Goal: Contribute content: Add original content to the website for others to see

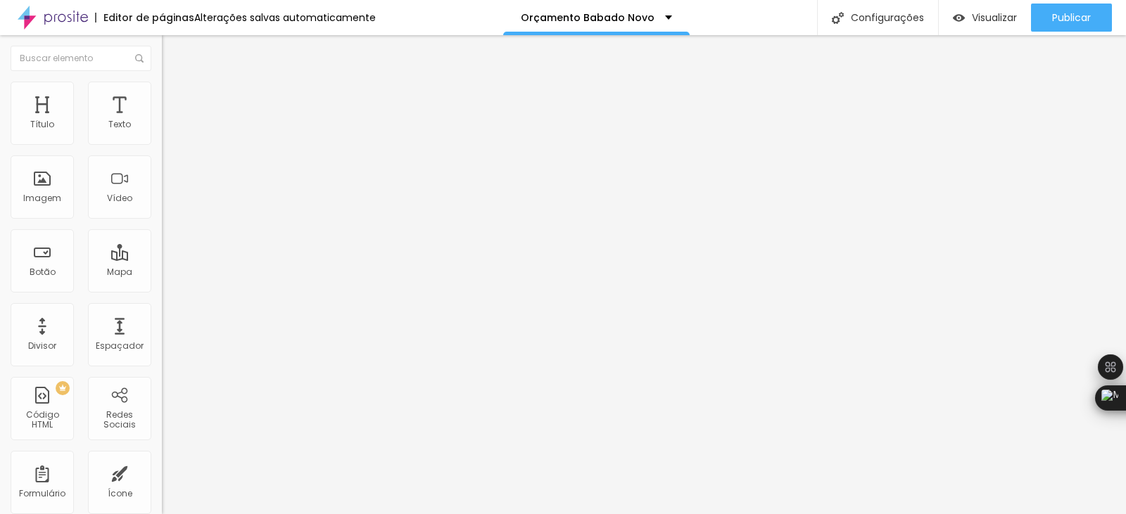
click at [167, 131] on icon "button" at bounding box center [171, 126] width 8 height 8
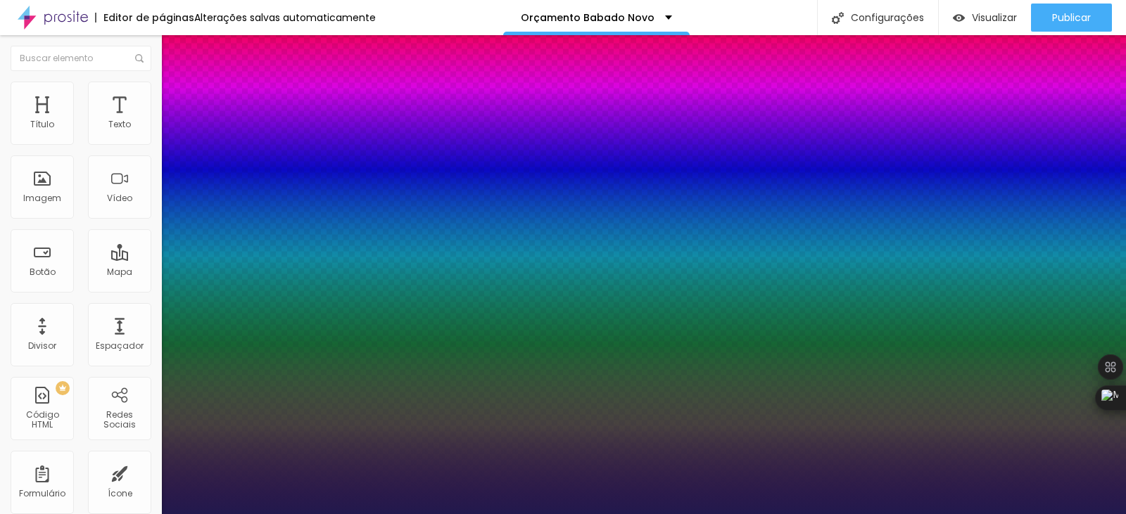
type input "1"
type input "48"
type input "1"
type input "34"
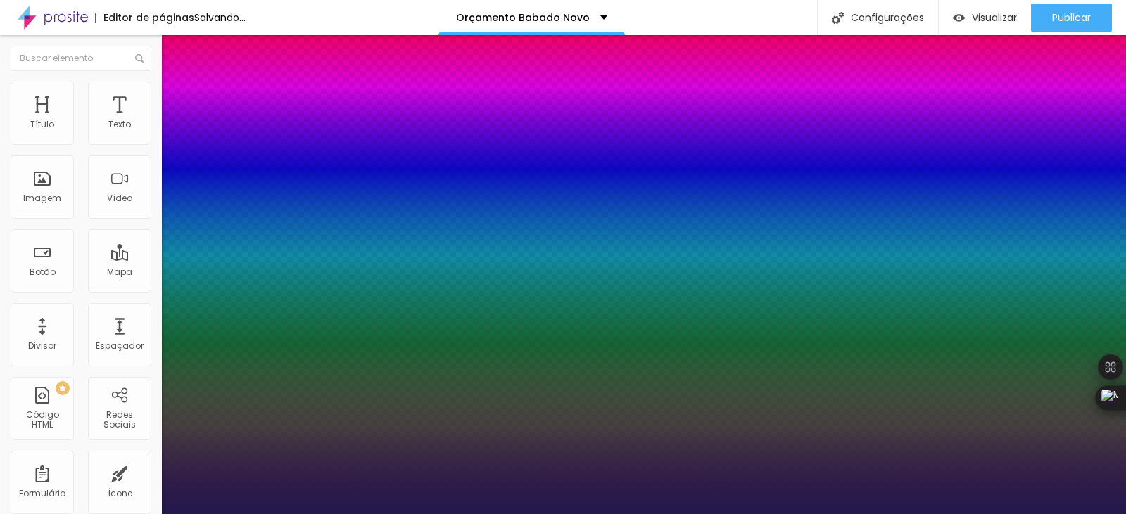
type input "34"
type input "1"
type input "24"
type input "1"
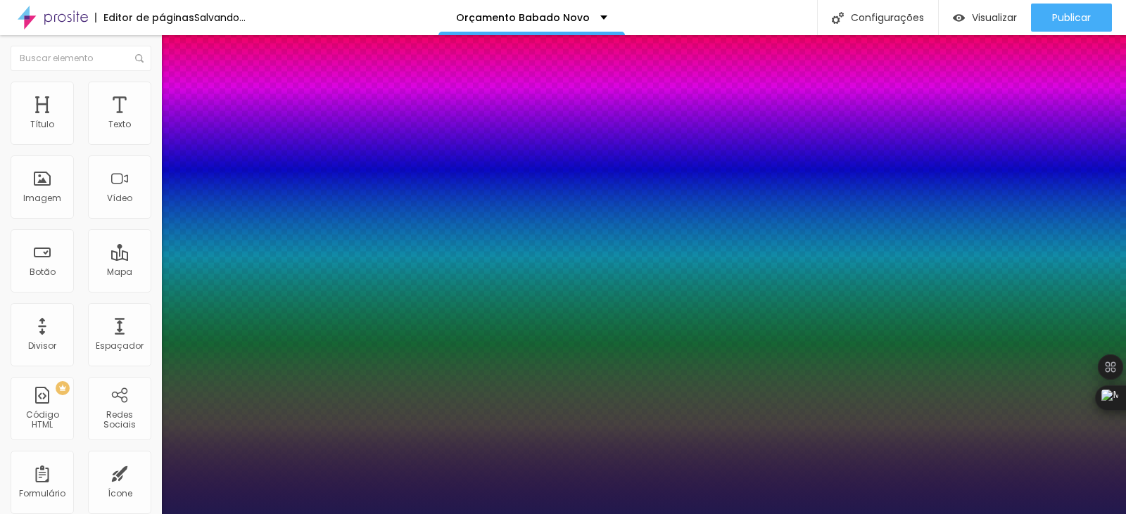
type input "23"
type input "1"
type input "17"
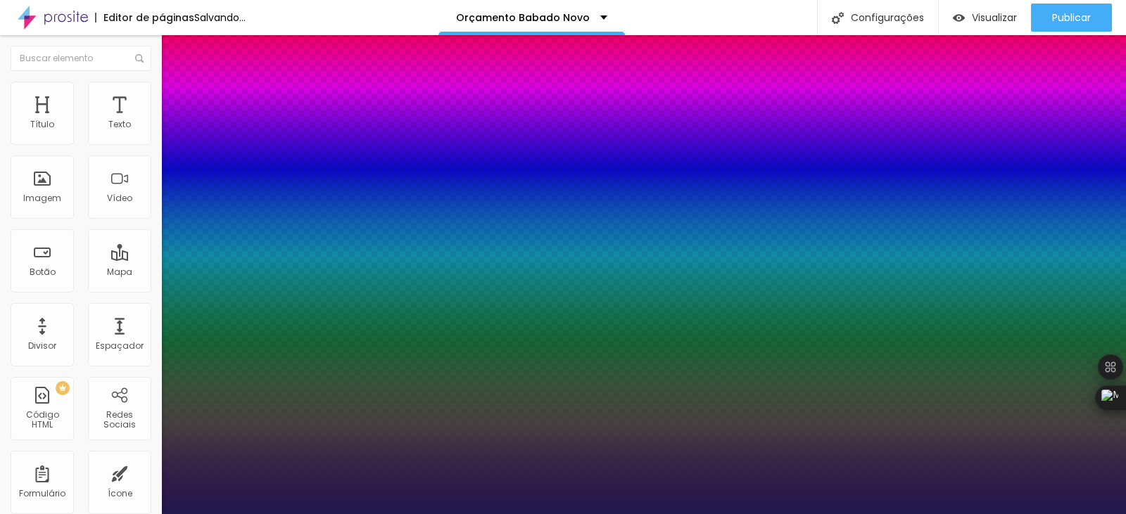
type input "1"
type input "14"
type input "1"
type input "13"
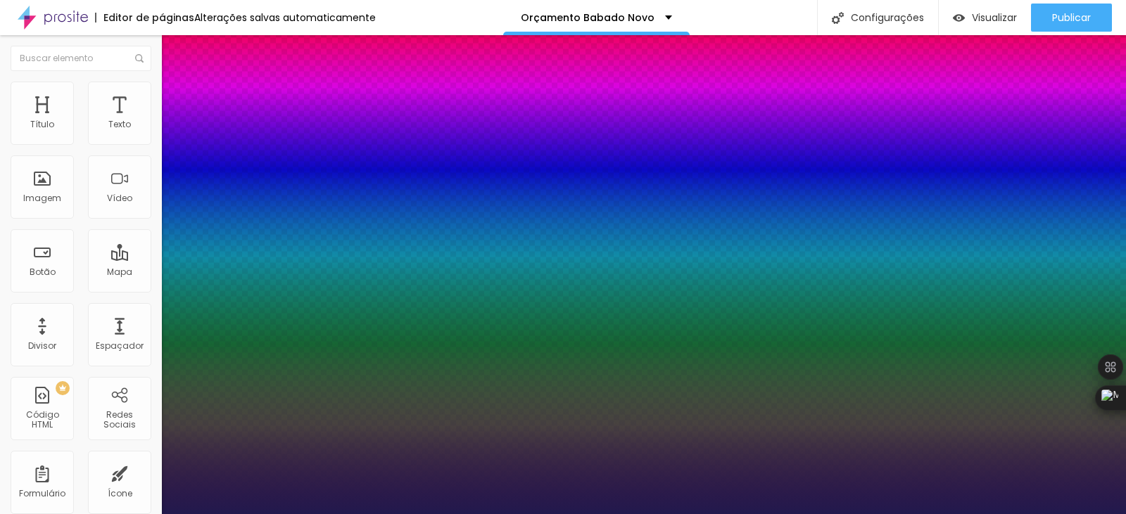
type input "13"
type input "1"
type input "11"
type input "1"
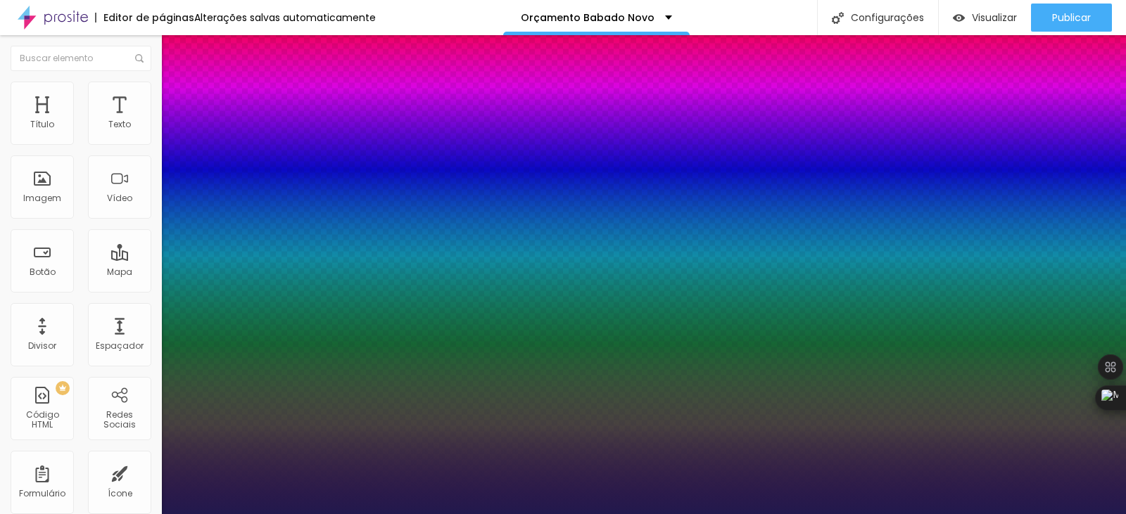
type input "10"
type input "1"
type input "11"
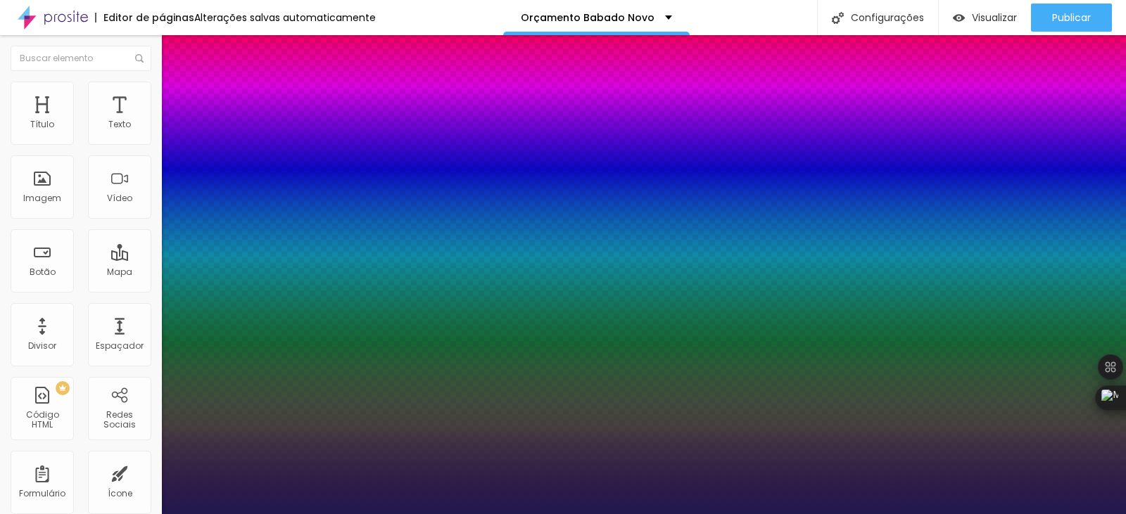
type input "1"
type input "12"
type input "1"
type input "13"
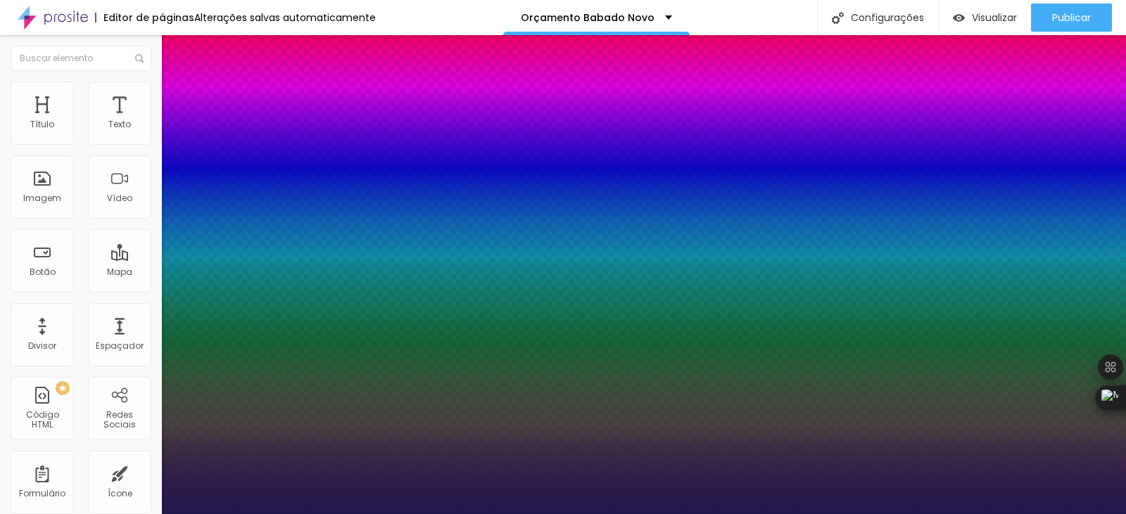
type input "13"
type input "1"
type input "14"
type input "1"
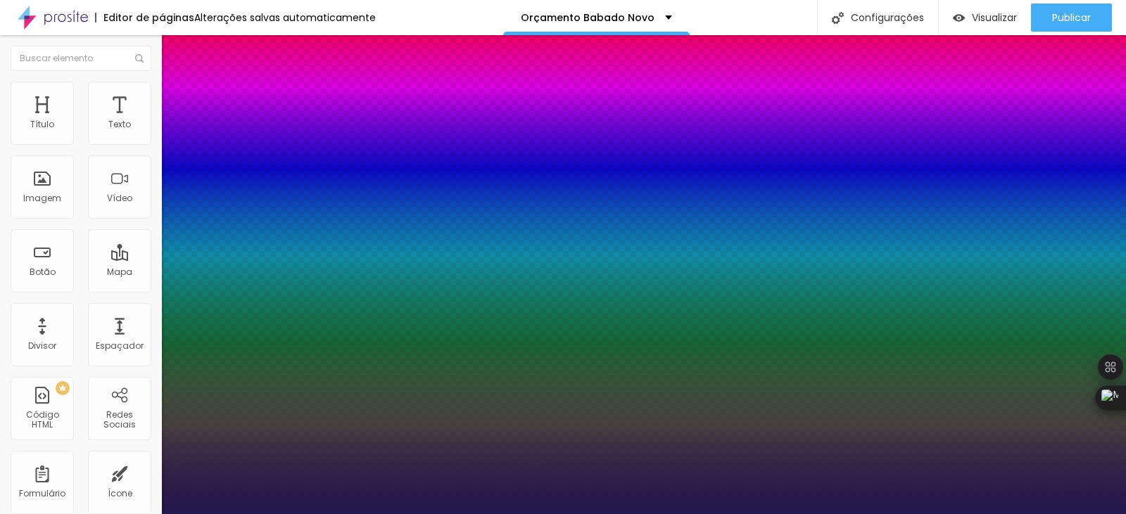
type input "16"
type input "1"
type input "17"
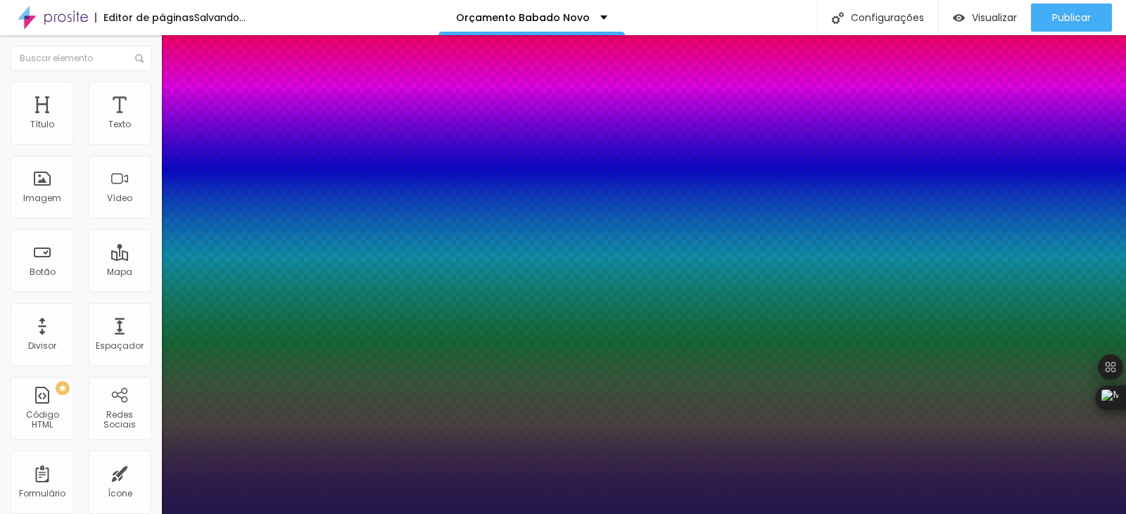
type input "1"
click at [513, 514] on div at bounding box center [563, 514] width 1126 height 0
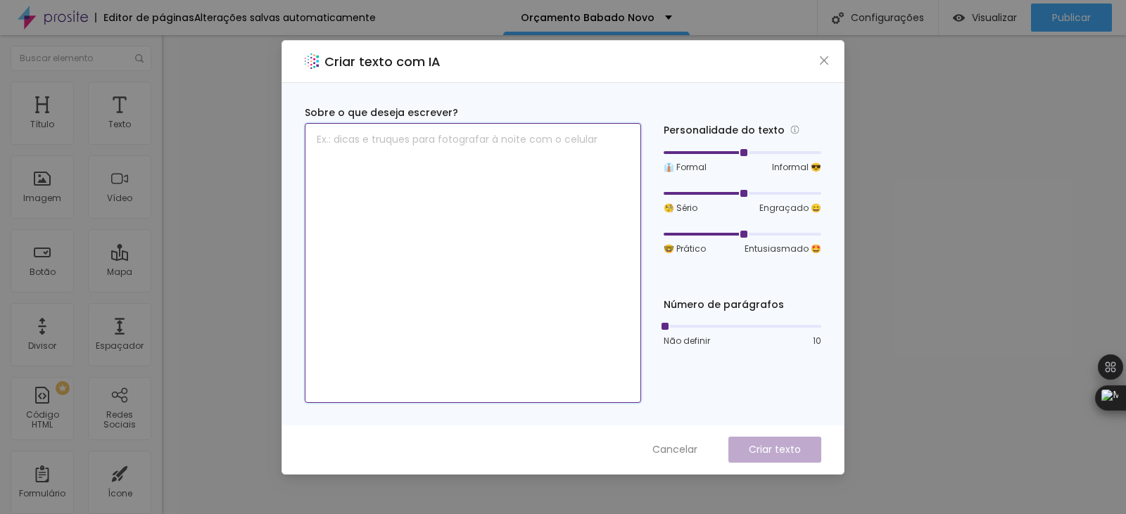
click at [384, 148] on textarea at bounding box center [473, 263] width 336 height 280
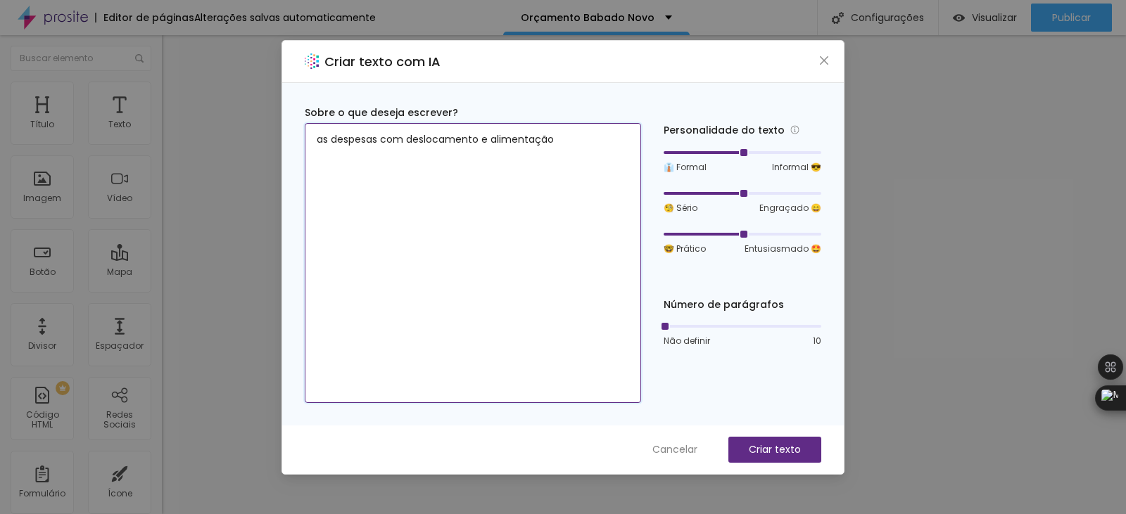
click at [482, 142] on textarea "as despesas com deslocamento e alimentação" at bounding box center [473, 263] width 336 height 280
click at [573, 134] on textarea "as despesas com deslocamento, alimentação" at bounding box center [473, 263] width 336 height 280
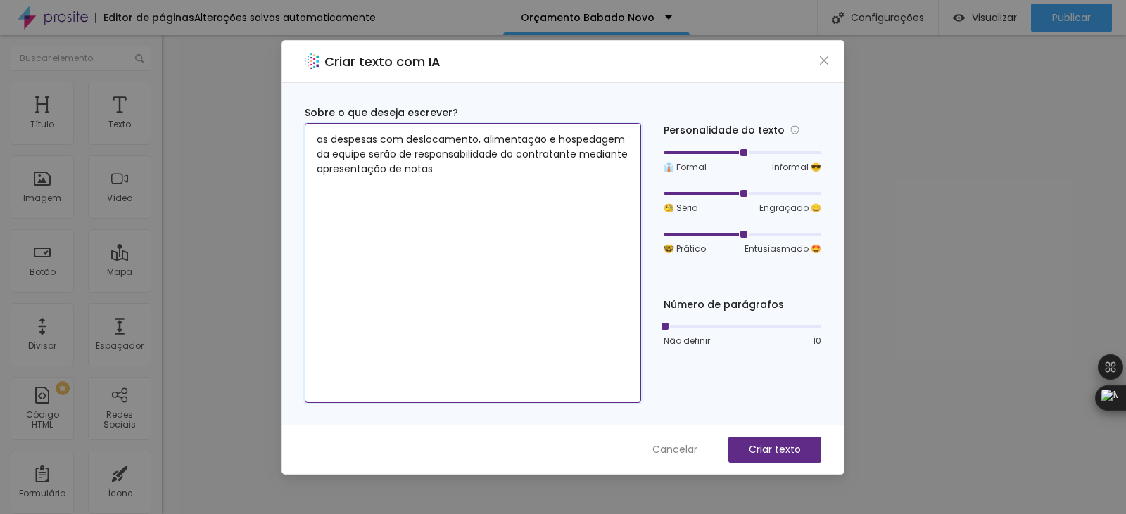
drag, startPoint x: 451, startPoint y: 171, endPoint x: 304, endPoint y: 132, distance: 152.0
click at [304, 132] on div "Sobre o que deseja escrever? as despesas com deslocamento, alimentação e hosped…" at bounding box center [562, 254] width 561 height 343
type textarea "as despesas com deslocamento, alimentação e hospedagem da equipe serão de respo…"
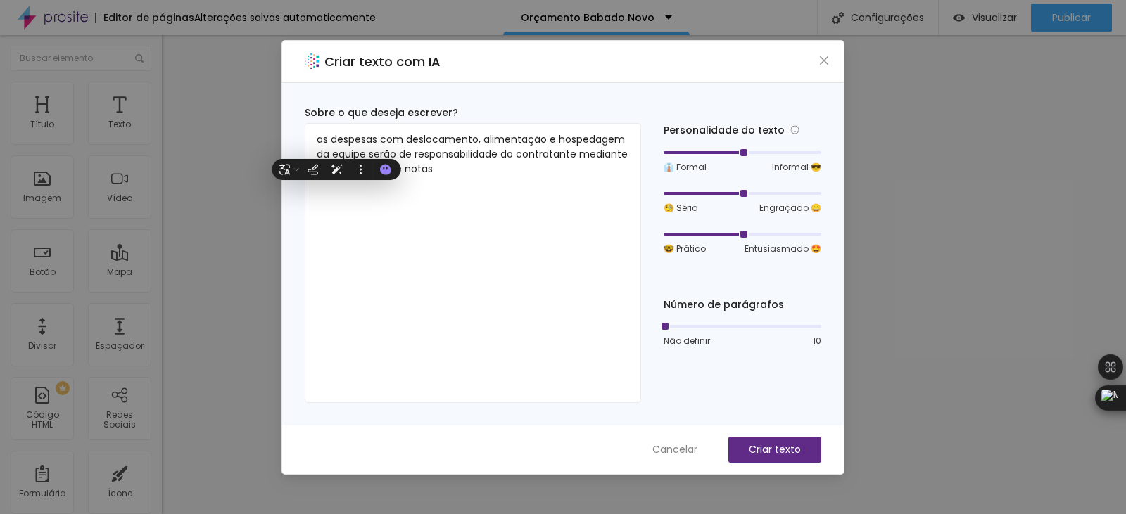
click at [570, 83] on div "Sobre o que deseja escrever? as despesas com deslocamento, alimentação e hosped…" at bounding box center [562, 254] width 561 height 343
drag, startPoint x: 742, startPoint y: 191, endPoint x: 711, endPoint y: 191, distance: 31.0
click at [711, 191] on div at bounding box center [742, 193] width 158 height 8
drag, startPoint x: 741, startPoint y: 233, endPoint x: 706, endPoint y: 229, distance: 35.4
click at [706, 231] on div at bounding box center [702, 234] width 7 height 7
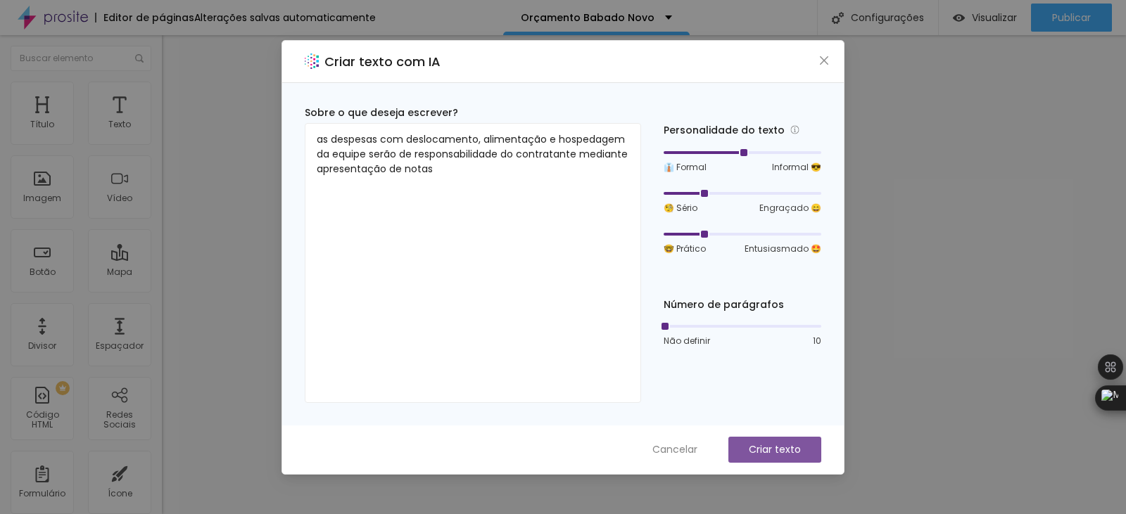
click at [761, 448] on p "Criar texto" at bounding box center [774, 449] width 52 height 15
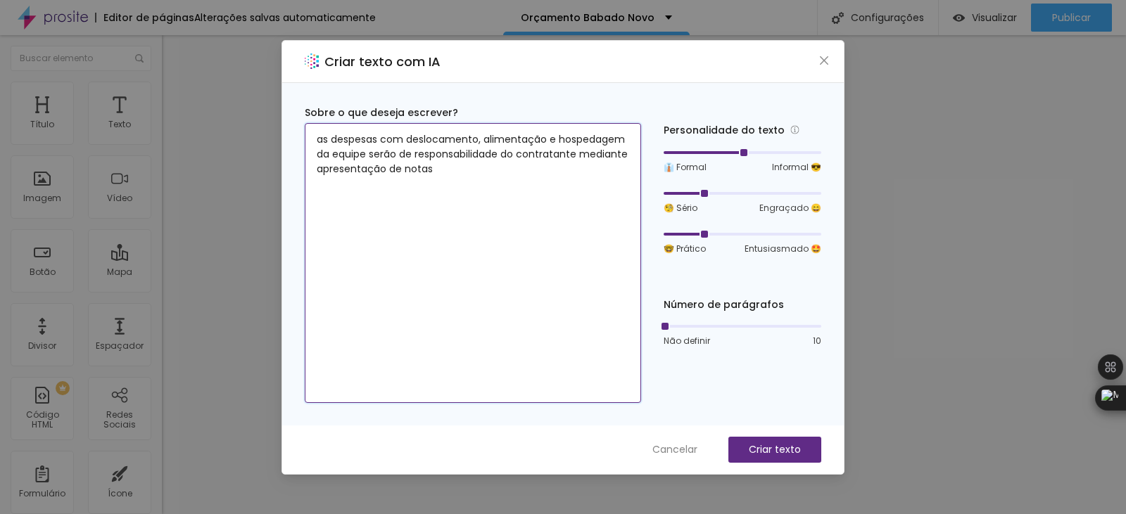
click at [490, 188] on textarea "as despesas com deslocamento, alimentação e hospedagem da equipe serão de respo…" at bounding box center [473, 263] width 336 height 280
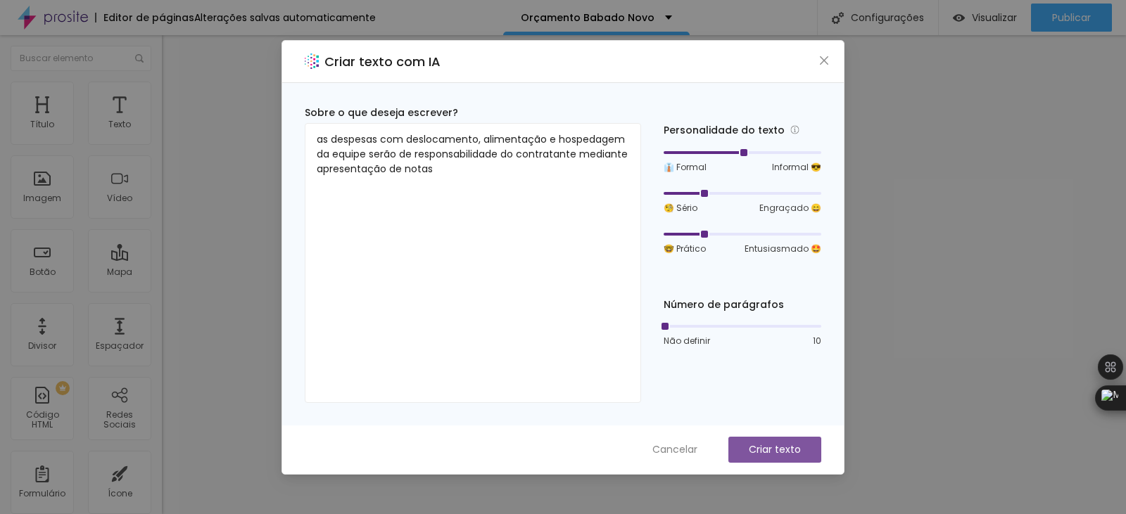
click at [791, 448] on p "Criar texto" at bounding box center [774, 449] width 52 height 15
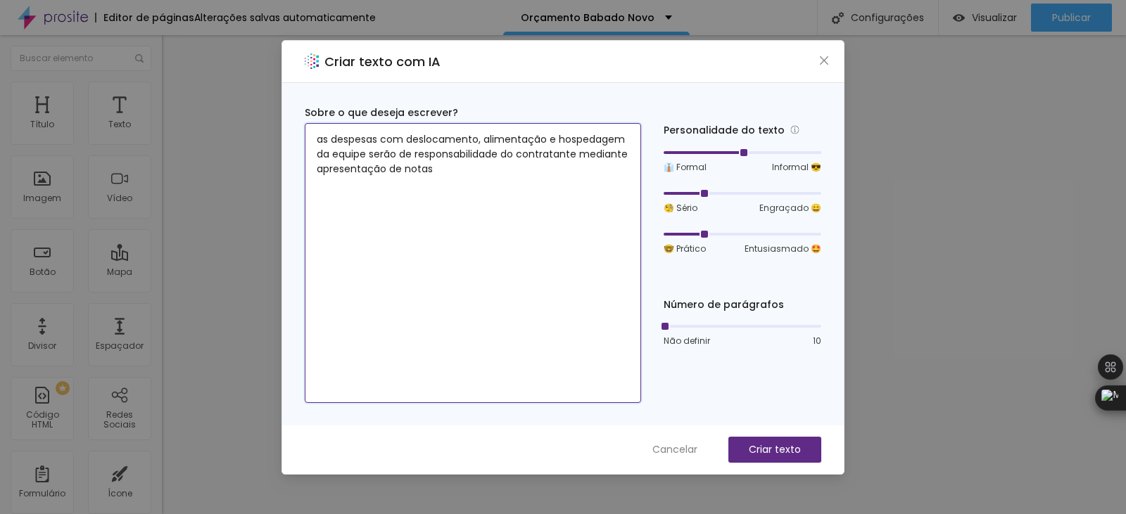
drag, startPoint x: 448, startPoint y: 167, endPoint x: 295, endPoint y: 125, distance: 159.1
click at [295, 125] on div "Sobre o que deseja escrever? as despesas com deslocamento, alimentação e hosped…" at bounding box center [562, 254] width 561 height 343
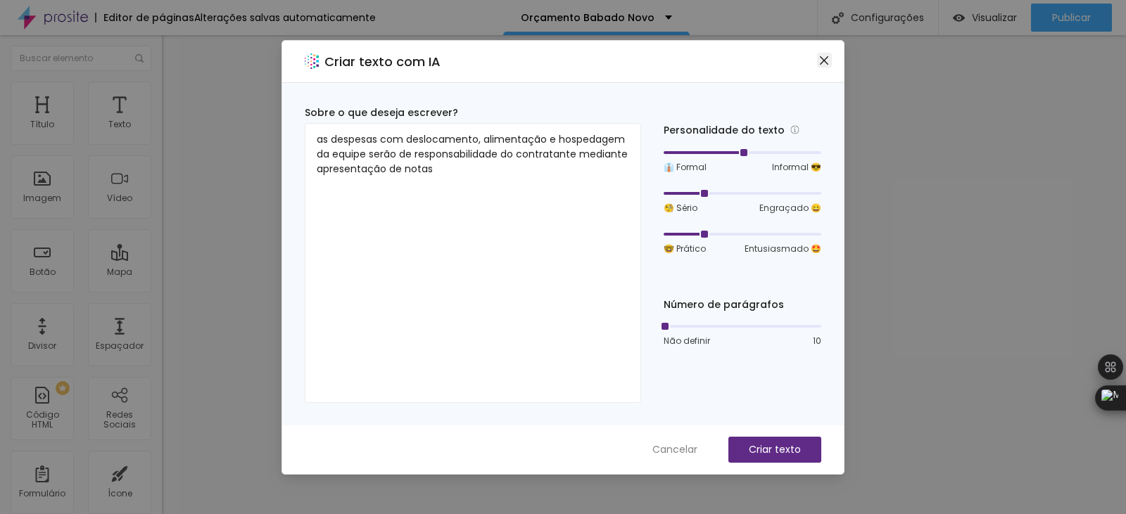
click at [823, 60] on icon "close" at bounding box center [824, 60] width 8 height 8
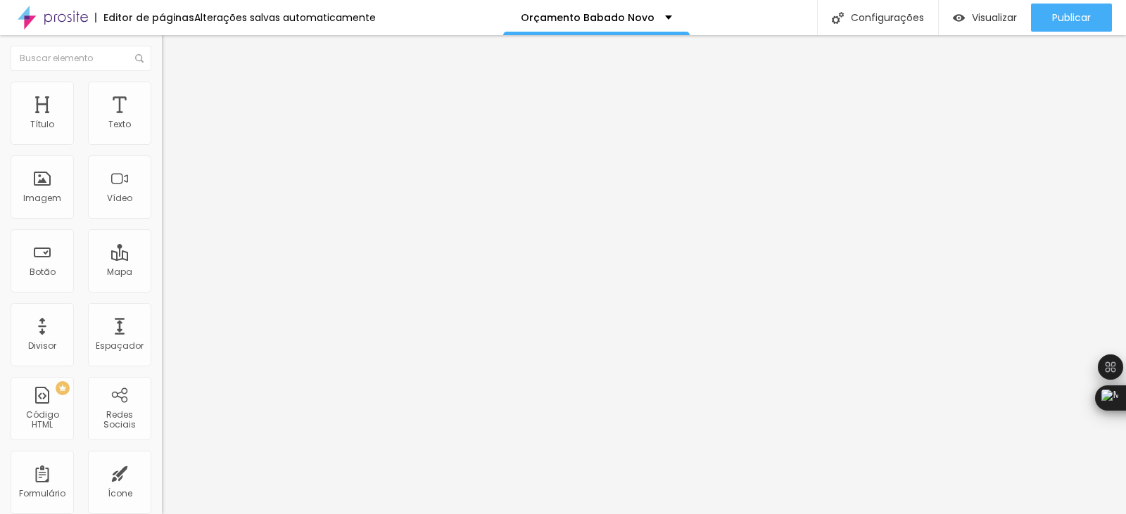
click at [167, 131] on icon "button" at bounding box center [171, 126] width 8 height 8
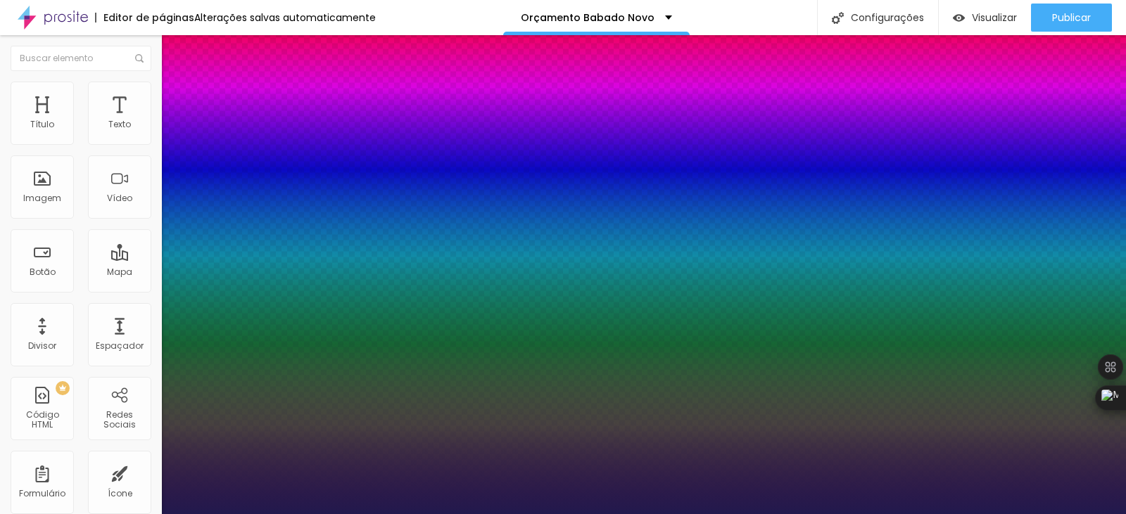
type input "1"
type input "15"
type input "1"
type input "16"
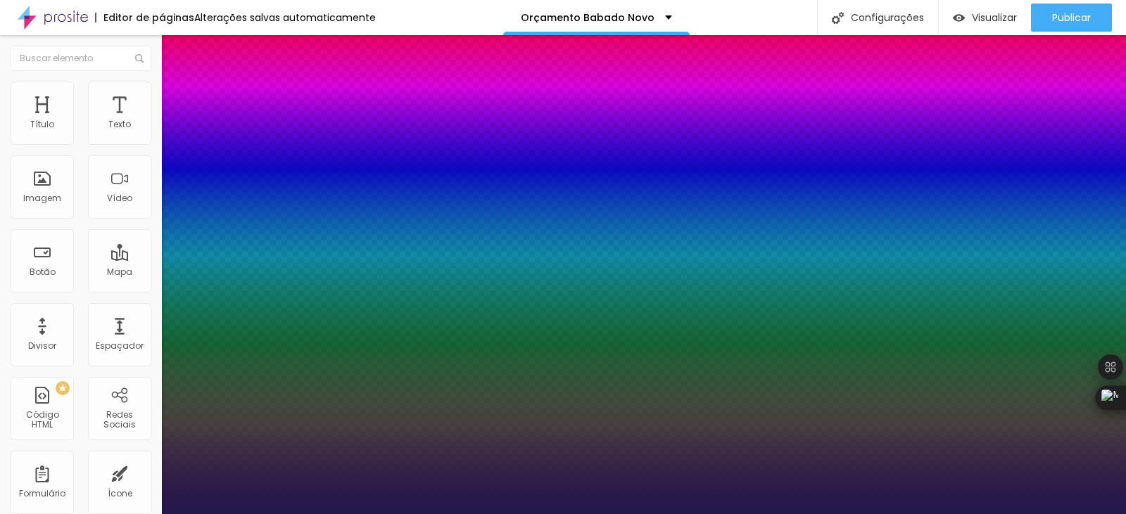
type input "16"
type input "1"
type input "18"
type input "1"
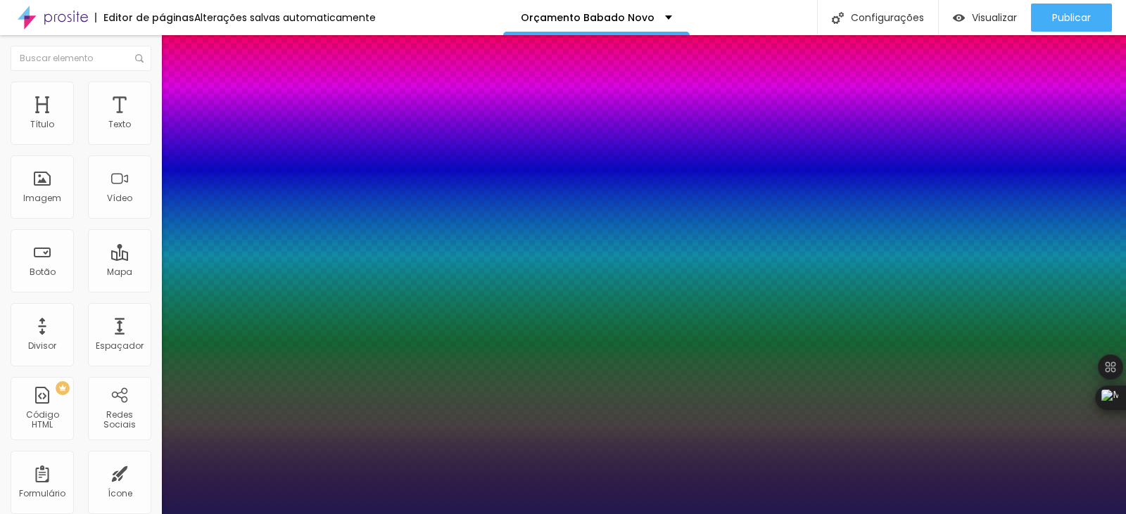
type input "20"
type input "1"
type input "19"
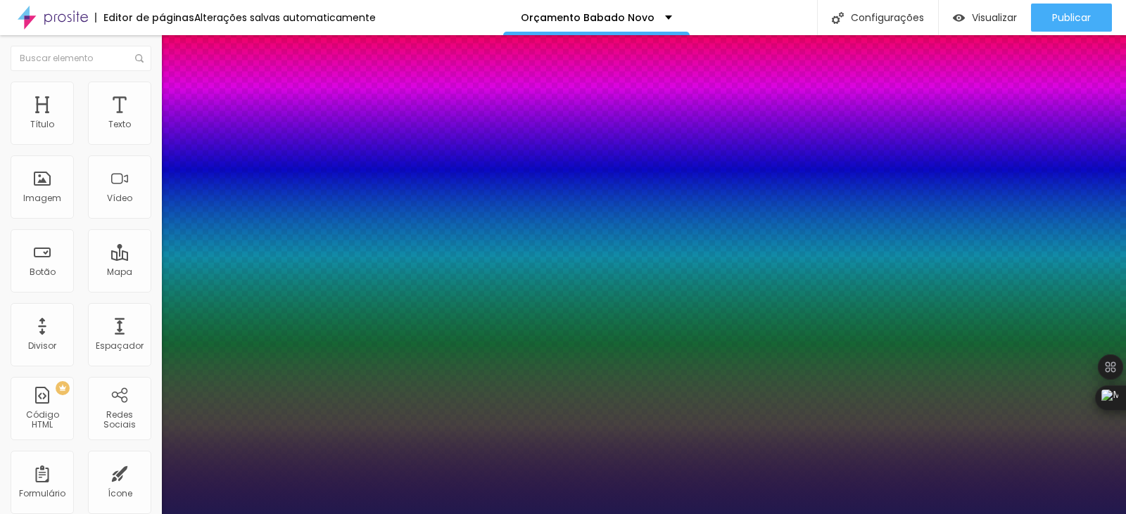
type input "1"
type input "18"
type input "1"
type input "18"
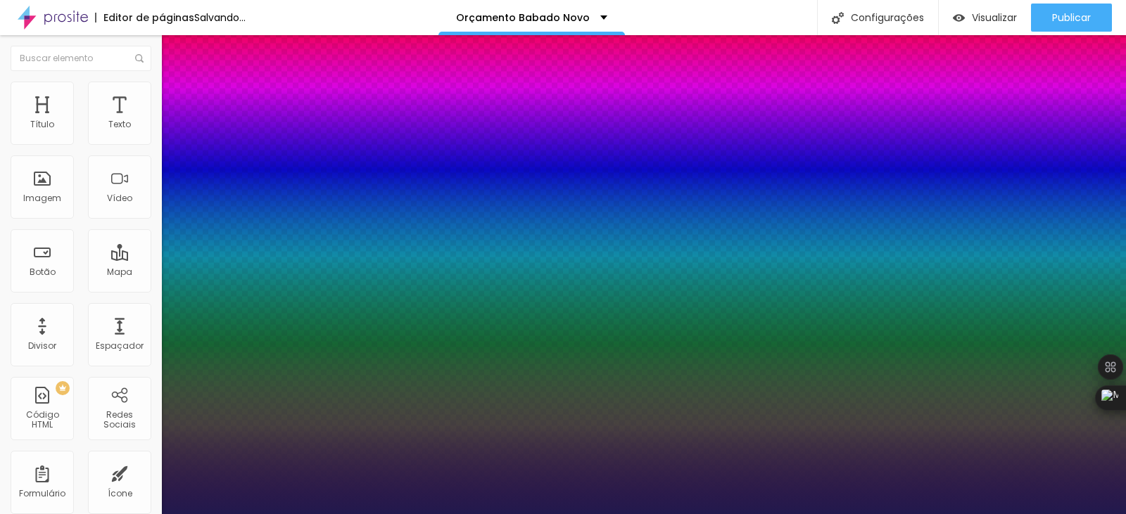
type input "1"
click at [480, 514] on div at bounding box center [563, 514] width 1126 height 0
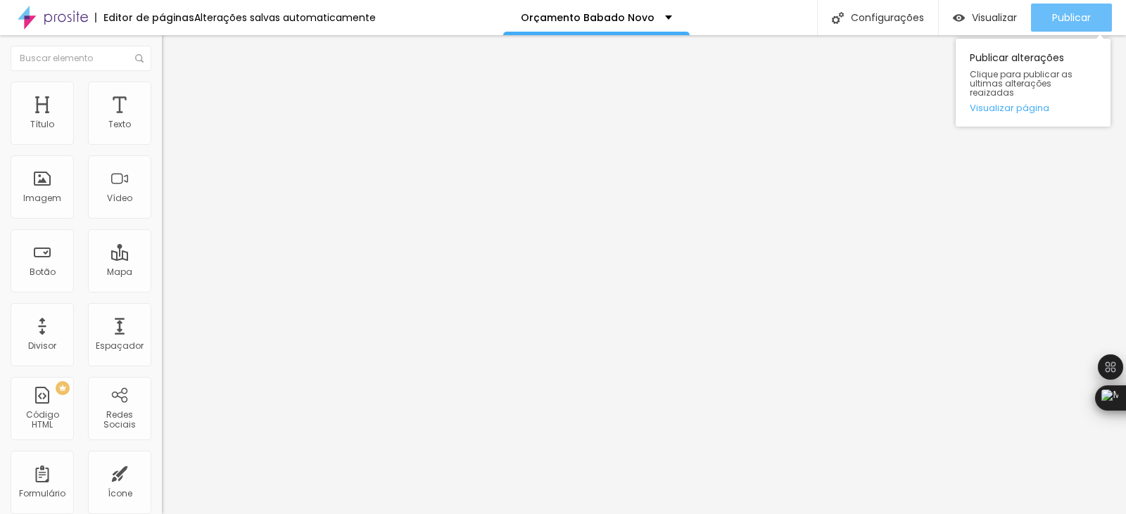
click at [1058, 15] on span "Publicar" at bounding box center [1071, 17] width 39 height 11
click at [1008, 103] on link "Visualizar página" at bounding box center [1032, 107] width 127 height 9
click at [1068, 23] on span "Publicar" at bounding box center [1071, 17] width 39 height 11
